Goal: Information Seeking & Learning: Learn about a topic

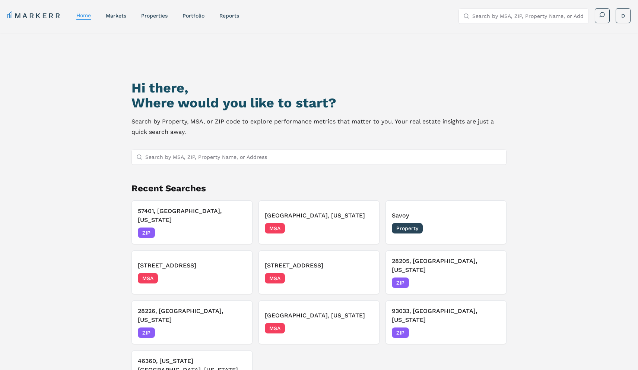
click at [121, 20] on nav "MARKERR home markets properties Portfolio reports" at bounding box center [123, 15] width 232 height 10
click at [119, 15] on link "markets" at bounding box center [116, 16] width 20 height 6
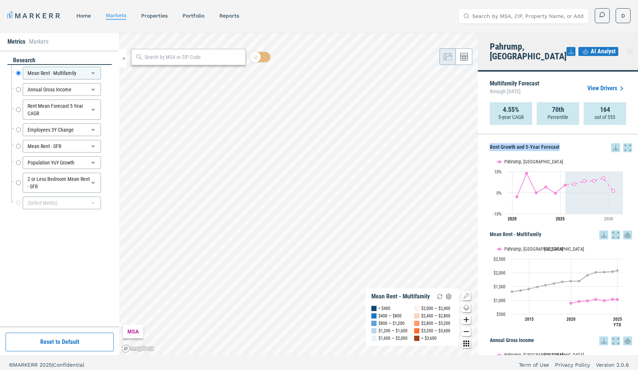
drag, startPoint x: 562, startPoint y: 140, endPoint x: 490, endPoint y: 141, distance: 72.3
click at [490, 143] on h5 "Rent Growth and 5-Year Forecast" at bounding box center [561, 147] width 142 height 9
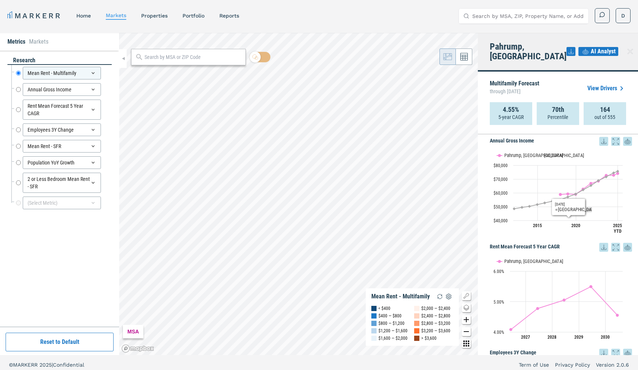
scroll to position [180, 0]
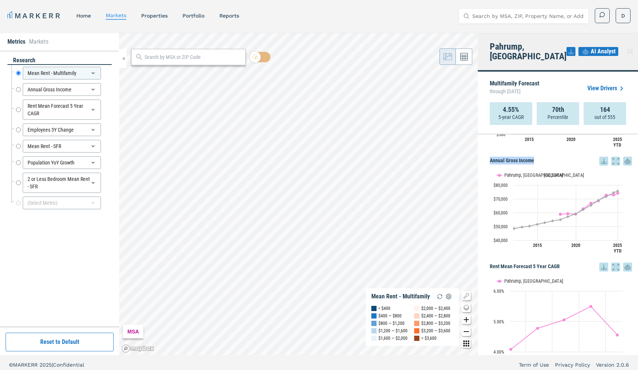
drag, startPoint x: 540, startPoint y: 151, endPoint x: 490, endPoint y: 152, distance: 50.3
click at [490, 157] on h5 "Annual Gross Income" at bounding box center [561, 161] width 142 height 9
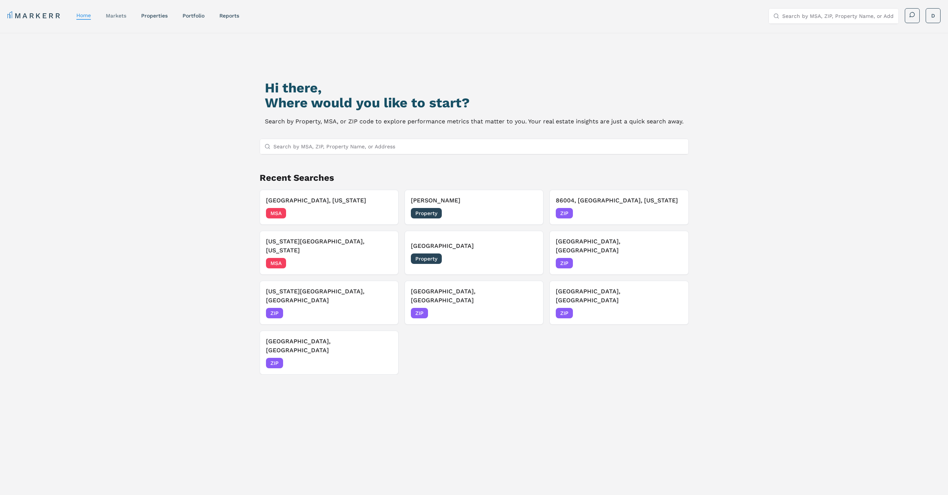
click at [122, 15] on link "markets" at bounding box center [116, 16] width 20 height 6
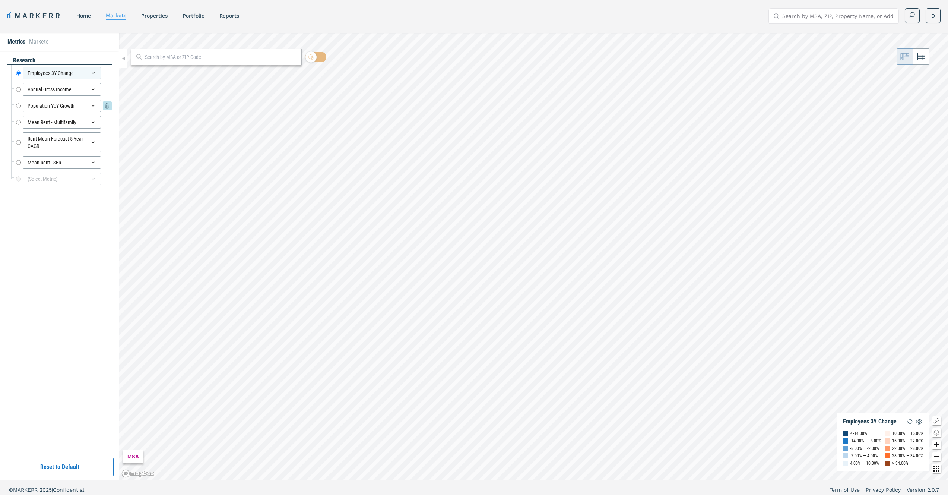
click at [19, 105] on input "Population YoY Growth" at bounding box center [18, 106] width 5 height 13
radio input "false"
radio input "true"
click at [158, 57] on input "text" at bounding box center [221, 57] width 153 height 8
click at [160, 55] on input "text" at bounding box center [221, 57] width 153 height 8
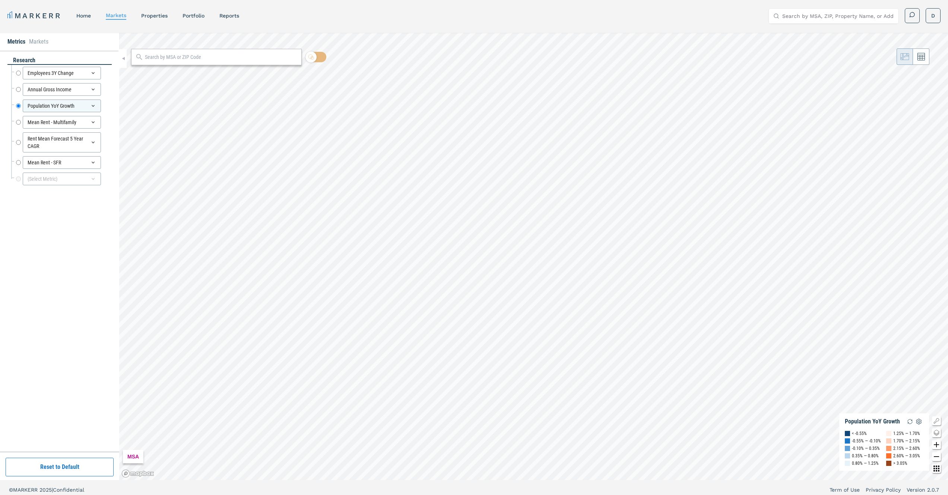
click at [161, 56] on input "text" at bounding box center [221, 57] width 153 height 8
paste input "57401"
type input "57401"
click at [183, 76] on div "57401, Aberdeen, South Dakota" at bounding box center [180, 74] width 87 height 8
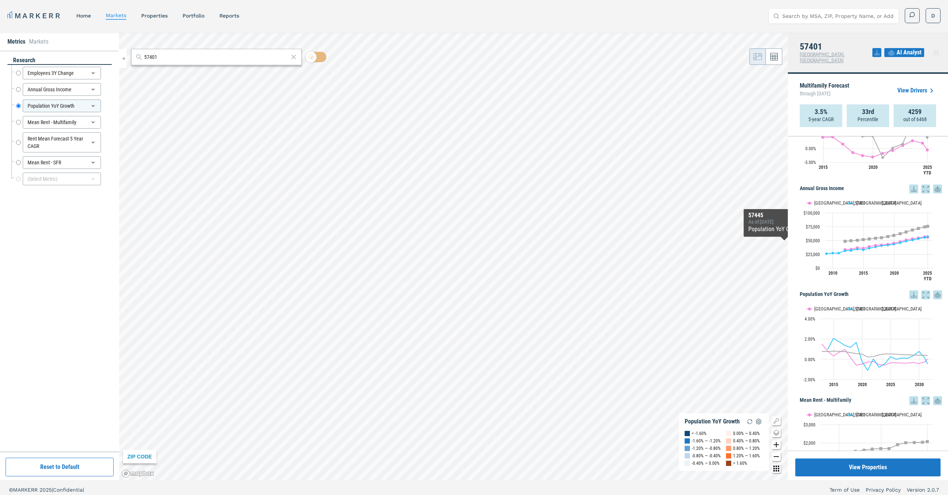
scroll to position [147, 0]
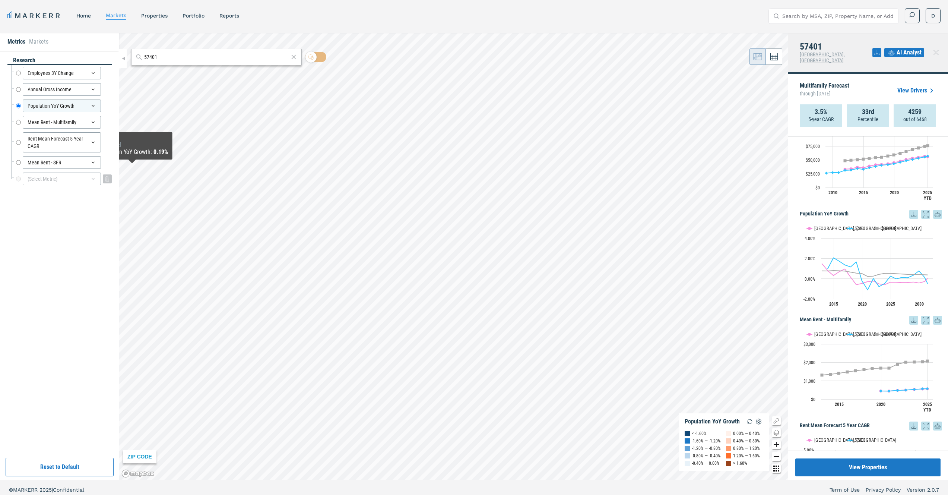
click at [60, 174] on div "(Select Metric)" at bounding box center [62, 179] width 78 height 13
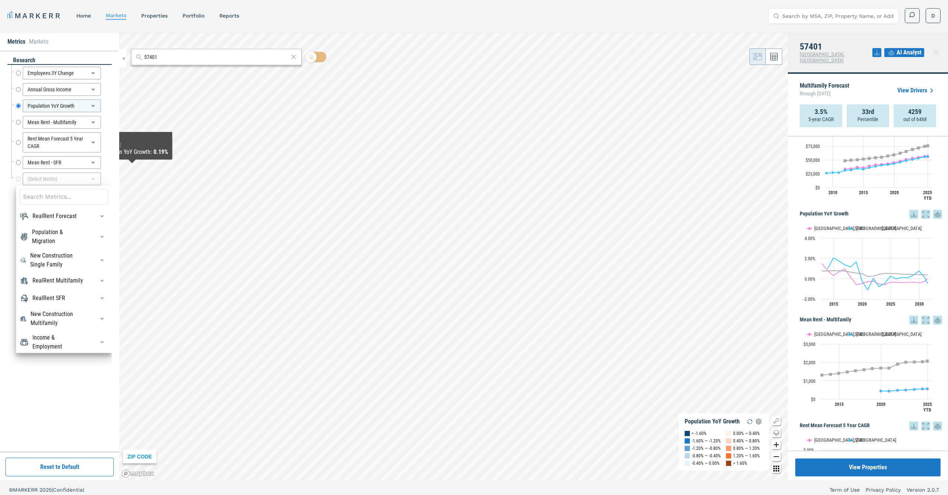
click at [50, 198] on input at bounding box center [64, 197] width 88 height 16
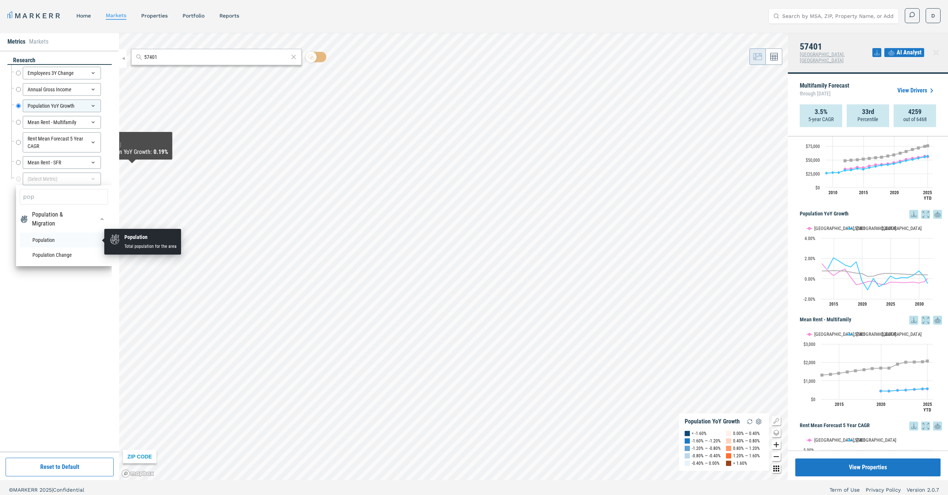
type input "pop"
click at [48, 237] on li "Population" at bounding box center [64, 240] width 88 height 15
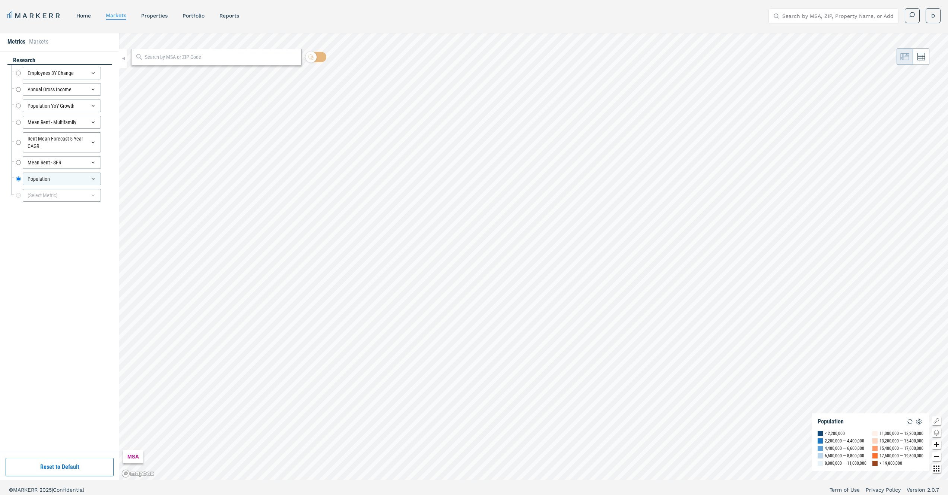
click at [204, 59] on input "text" at bounding box center [221, 57] width 153 height 8
click at [159, 54] on input "text" at bounding box center [221, 57] width 153 height 8
paste input "57401"
type input "57401"
click at [197, 72] on div "57401, Aberdeen, South Dakota" at bounding box center [180, 74] width 87 height 8
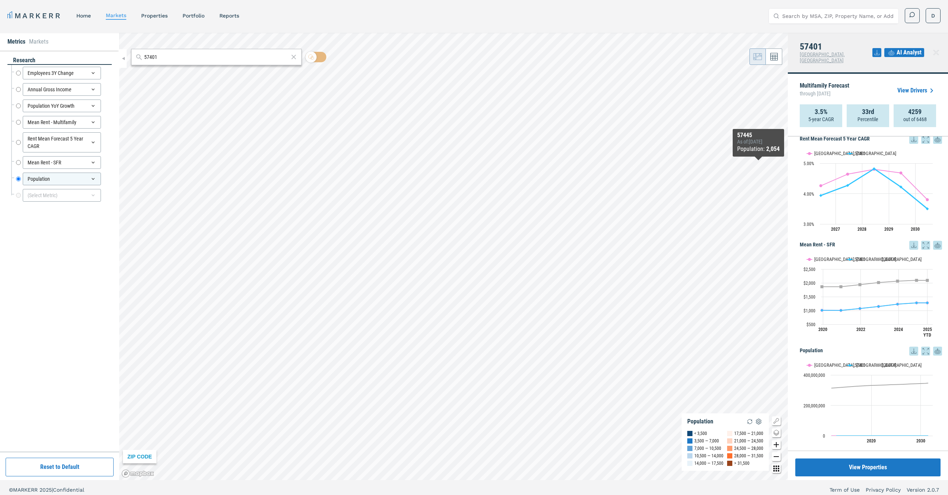
scroll to position [435, 0]
